Goal: Find specific fact: Find specific fact

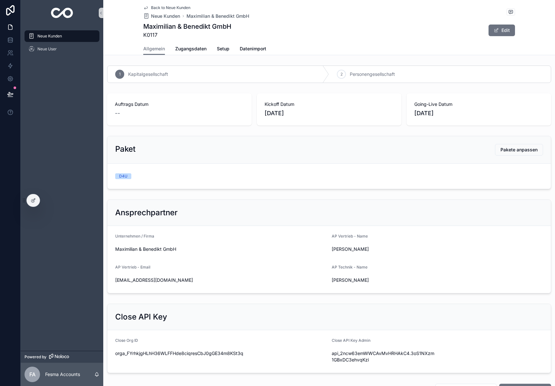
click at [55, 8] on img "scrollable content" at bounding box center [62, 13] width 22 height 10
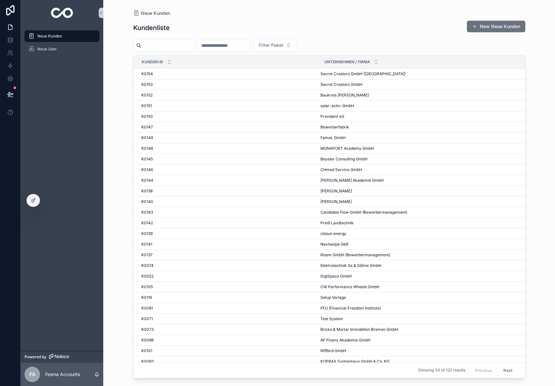
click at [162, 43] on input "scrollable content" at bounding box center [167, 45] width 53 height 9
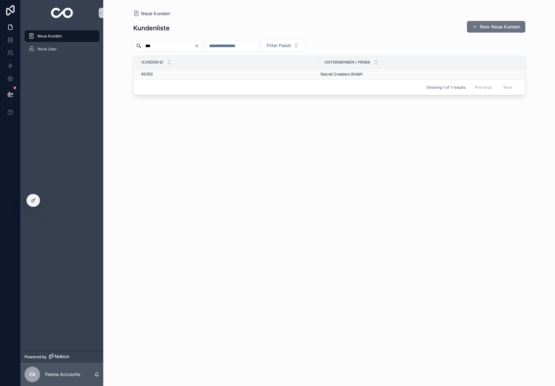
type input "***"
click at [339, 74] on span "Secret Creators GmbH" at bounding box center [341, 74] width 42 height 5
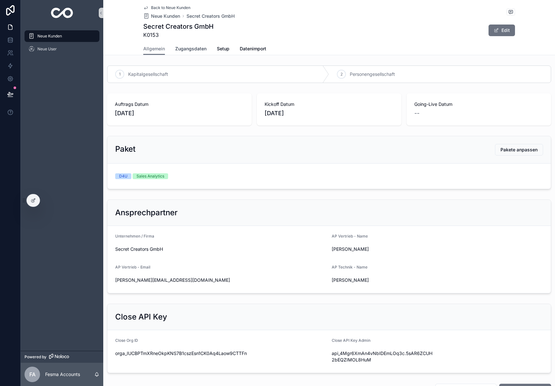
drag, startPoint x: 182, startPoint y: 48, endPoint x: 187, endPoint y: 52, distance: 6.0
click at [182, 48] on span "Zugangsdaten" at bounding box center [190, 49] width 31 height 6
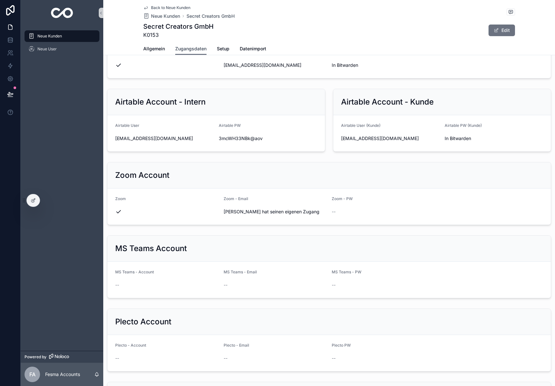
scroll to position [547, 0]
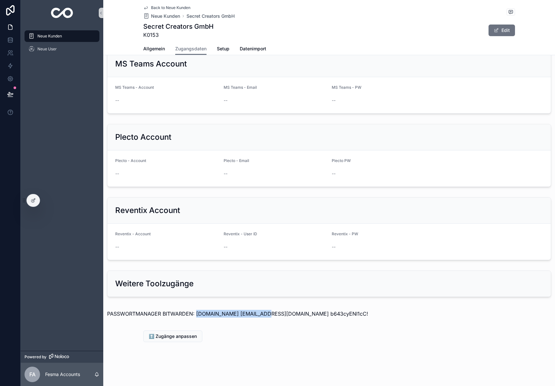
drag, startPoint x: 204, startPoint y: 314, endPoint x: 259, endPoint y: 316, distance: 54.6
click at [259, 316] on p "PASSWORTMANAGER BITWARDEN: [DOMAIN_NAME] [EMAIL_ADDRESS][DOMAIN_NAME] b643cyENI…" at bounding box center [329, 314] width 444 height 8
click at [258, 316] on p "PASSWORTMANAGER BITWARDEN: [DOMAIN_NAME] [EMAIL_ADDRESS][DOMAIN_NAME] b643cyENI…" at bounding box center [329, 314] width 444 height 8
click at [261, 317] on p "PASSWORTMANAGER BITWARDEN: [DOMAIN_NAME] [EMAIL_ADDRESS][DOMAIN_NAME] b643cyENI…" at bounding box center [329, 314] width 444 height 8
drag, startPoint x: 260, startPoint y: 315, endPoint x: 308, endPoint y: 314, distance: 47.5
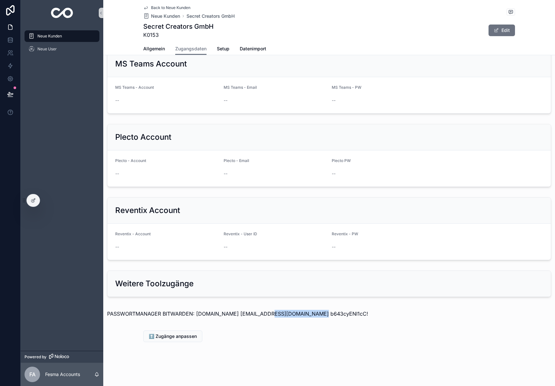
click at [308, 314] on p "PASSWORTMANAGER BITWARDEN: [DOMAIN_NAME] [EMAIL_ADDRESS][DOMAIN_NAME] b643cyENI…" at bounding box center [329, 314] width 444 height 8
copy p "[EMAIL_ADDRESS][DOMAIN_NAME]"
drag, startPoint x: 311, startPoint y: 312, endPoint x: 372, endPoint y: 313, distance: 61.0
click at [372, 313] on p "PASSWORTMANAGER BITWARDEN: [DOMAIN_NAME] [EMAIL_ADDRESS][DOMAIN_NAME] b643cyENI…" at bounding box center [329, 314] width 444 height 8
copy p "b643cyENI1cC!"
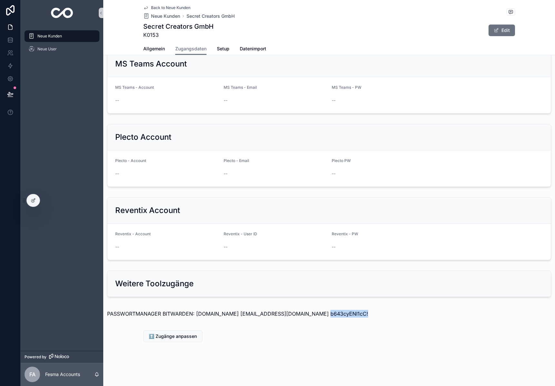
click at [68, 8] on img "scrollable content" at bounding box center [62, 13] width 22 height 10
